Goal: Transaction & Acquisition: Purchase product/service

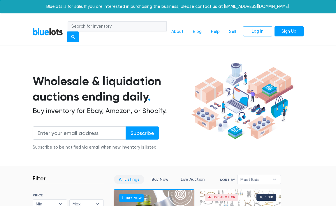
click at [143, 27] on input "search" at bounding box center [117, 26] width 99 height 10
type input "tuckernuck"
click at [75, 36] on div "submit" at bounding box center [73, 37] width 4 height 4
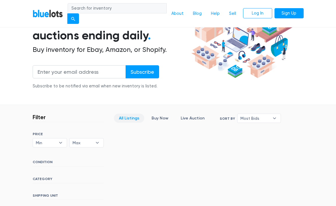
scroll to position [116, 0]
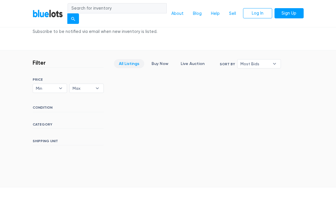
click at [131, 62] on link "All Listings" at bounding box center [129, 63] width 30 height 9
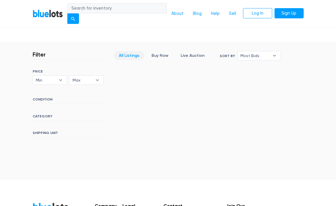
scroll to position [118, 0]
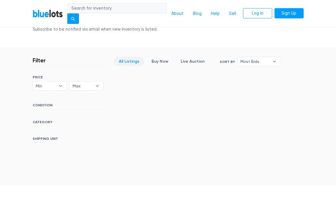
click at [132, 58] on link "All Listings" at bounding box center [129, 61] width 30 height 9
